Goal: Register for event/course

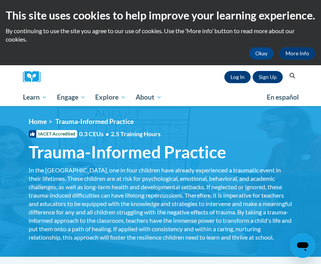
click at [229, 76] on link "Log In" at bounding box center [237, 77] width 26 height 12
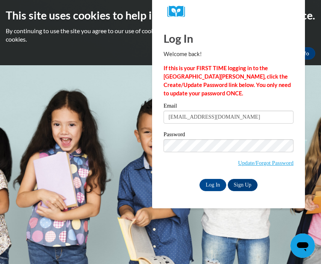
type input "Angelahayes1128@gmail.com"
click at [213, 185] on input "Log In" at bounding box center [212, 185] width 27 height 12
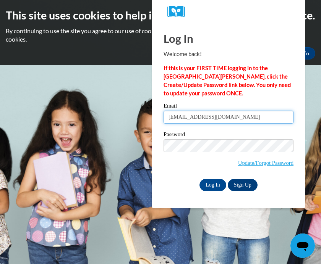
click at [213, 185] on input "Log In" at bounding box center [212, 185] width 27 height 12
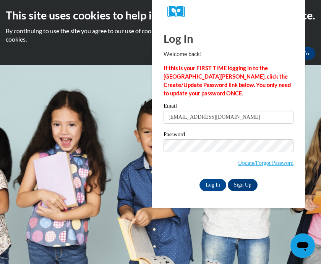
click at [207, 187] on input "Log In" at bounding box center [212, 185] width 27 height 12
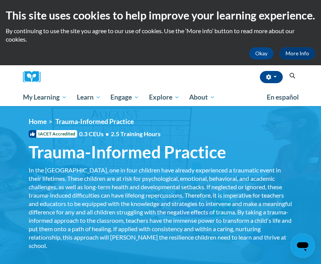
click at [278, 75] on button "button" at bounding box center [271, 77] width 23 height 12
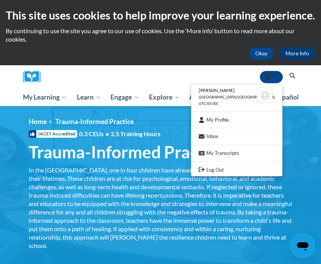
click at [298, 120] on div at bounding box center [160, 132] width 321 height 264
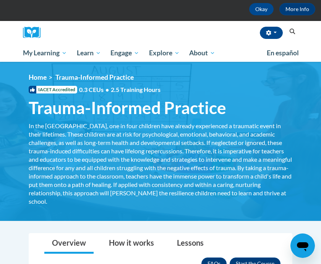
scroll to position [42, 0]
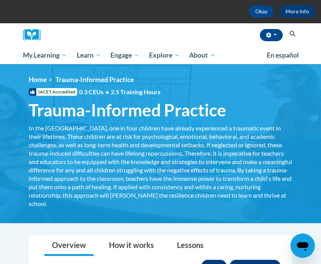
click at [256, 137] on div "In the [GEOGRAPHIC_DATA], one in four children have already experienced a traum…" at bounding box center [161, 166] width 264 height 84
click at [209, 112] on span "Trauma-Informed Practice" at bounding box center [128, 110] width 198 height 20
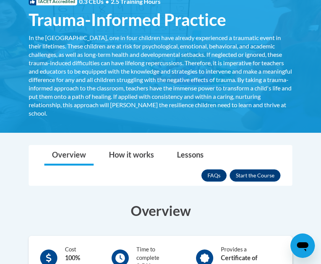
scroll to position [133, 0]
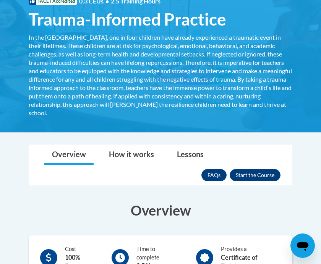
click at [269, 179] on button "Enroll" at bounding box center [255, 175] width 51 height 12
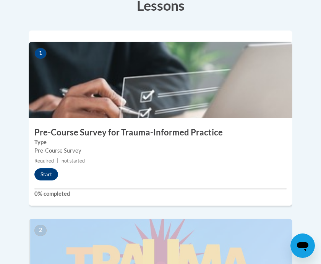
scroll to position [282, 0]
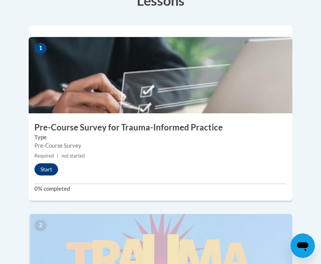
click at [50, 164] on button "Start" at bounding box center [46, 170] width 24 height 12
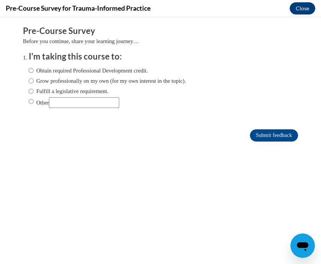
scroll to position [0, 0]
click at [34, 82] on input "Grow professionally on my own (for my own interest in the topic)." at bounding box center [31, 81] width 5 height 8
radio input "true"
click at [32, 70] on input "Obtain required Professional Development credit." at bounding box center [31, 70] width 5 height 8
radio input "true"
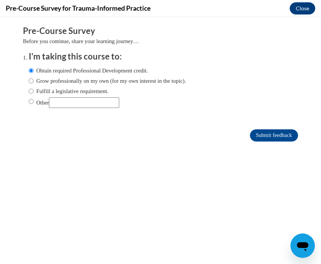
click at [274, 135] on input "Submit feedback" at bounding box center [274, 136] width 48 height 12
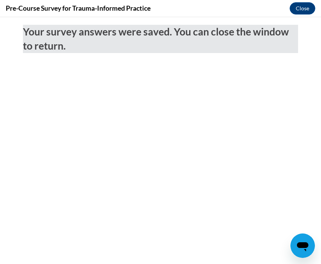
click at [307, 6] on button "Close" at bounding box center [303, 8] width 26 height 12
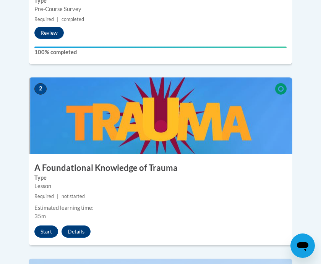
scroll to position [413, 0]
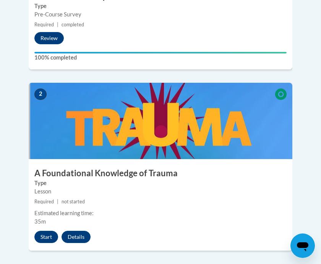
click at [45, 231] on button "Start" at bounding box center [46, 237] width 24 height 12
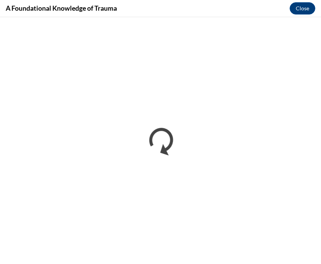
scroll to position [281, 0]
